Goal: Information Seeking & Learning: Find specific fact

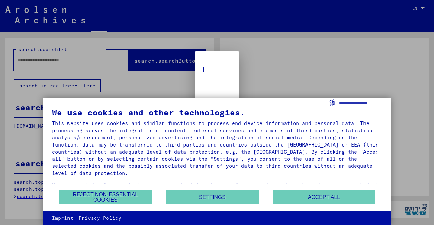
click at [88, 61] on div at bounding box center [217, 112] width 434 height 225
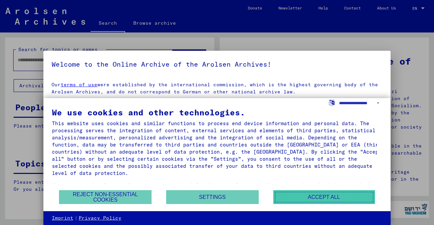
click at [302, 202] on button "Accept all" at bounding box center [324, 197] width 102 height 14
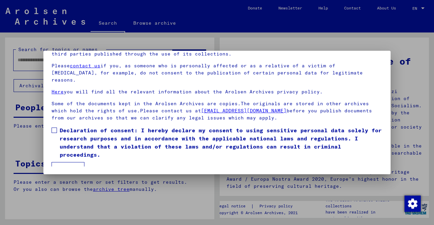
scroll to position [23, 0]
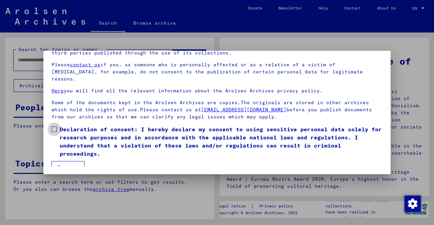
click at [56, 127] on span at bounding box center [54, 129] width 5 height 5
click at [69, 162] on button "I agree" at bounding box center [68, 167] width 33 height 13
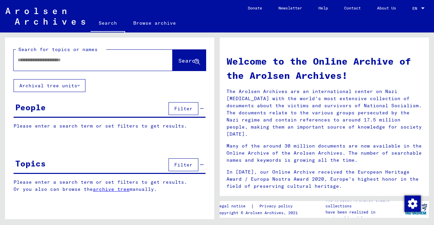
click at [114, 61] on input "text" at bounding box center [85, 60] width 135 height 7
type input "*"
type input "**********"
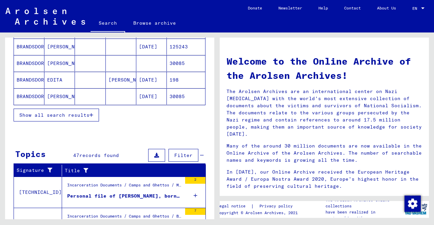
scroll to position [111, 0]
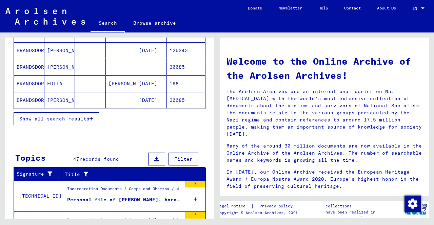
click at [87, 116] on span "Show all search results" at bounding box center [54, 119] width 70 height 6
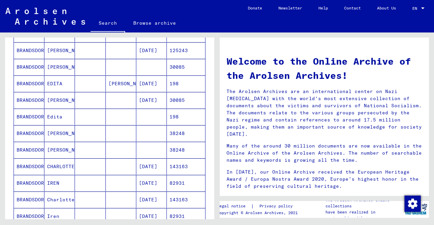
click at [35, 83] on mat-cell "BRANDSDORFER" at bounding box center [29, 84] width 30 height 16
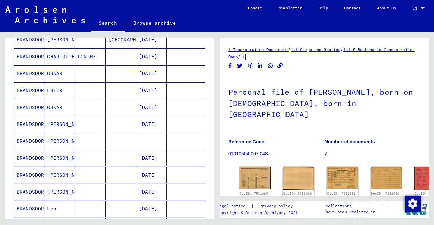
scroll to position [313, 0]
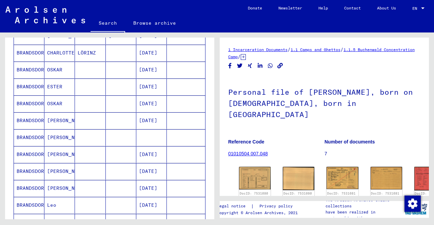
click at [62, 119] on mat-cell "[PERSON_NAME]" at bounding box center [59, 121] width 30 height 17
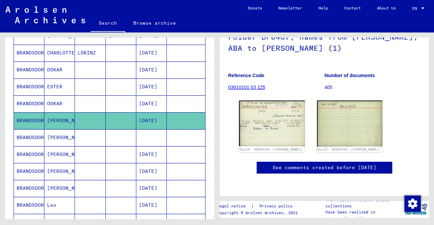
scroll to position [66, 0]
click at [278, 112] on img at bounding box center [271, 123] width 69 height 48
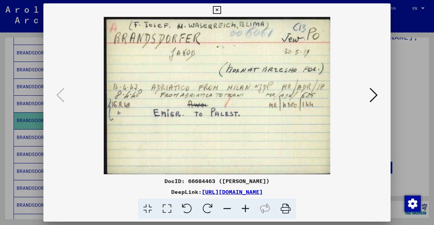
click at [374, 94] on icon at bounding box center [373, 95] width 8 height 16
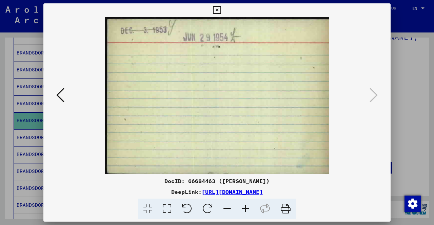
click at [61, 93] on icon at bounding box center [60, 95] width 8 height 16
